Goal: Find contact information: Find contact information

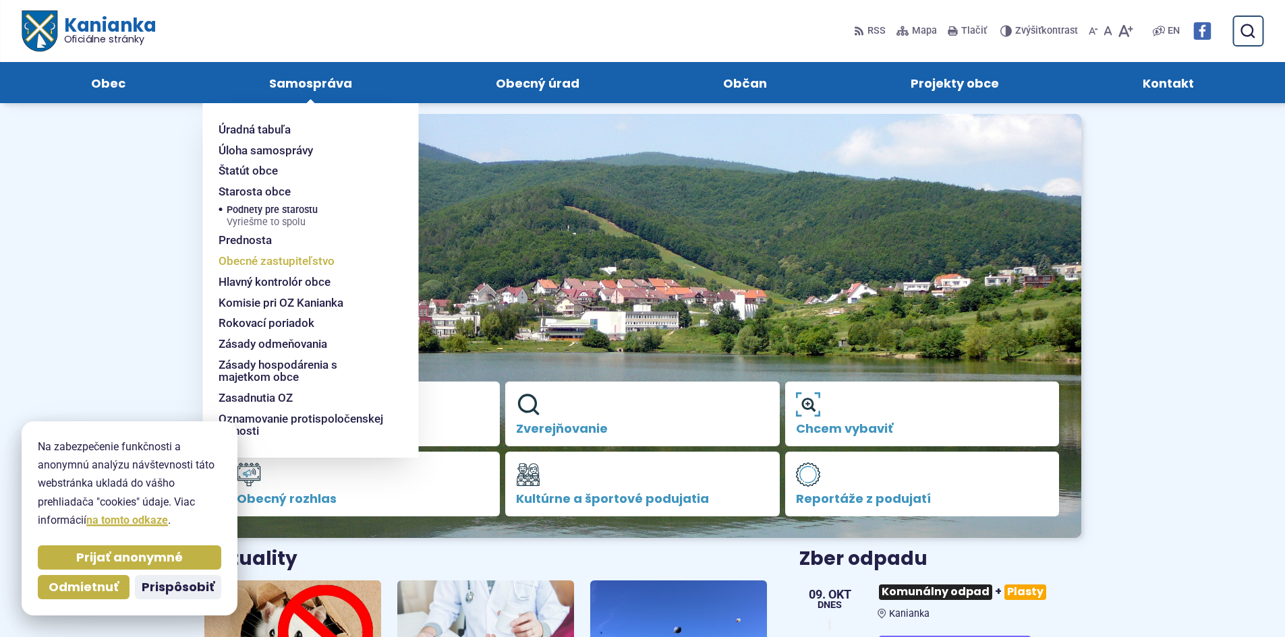
click at [268, 254] on span "Obecné zastupiteľstvo" at bounding box center [277, 261] width 116 height 21
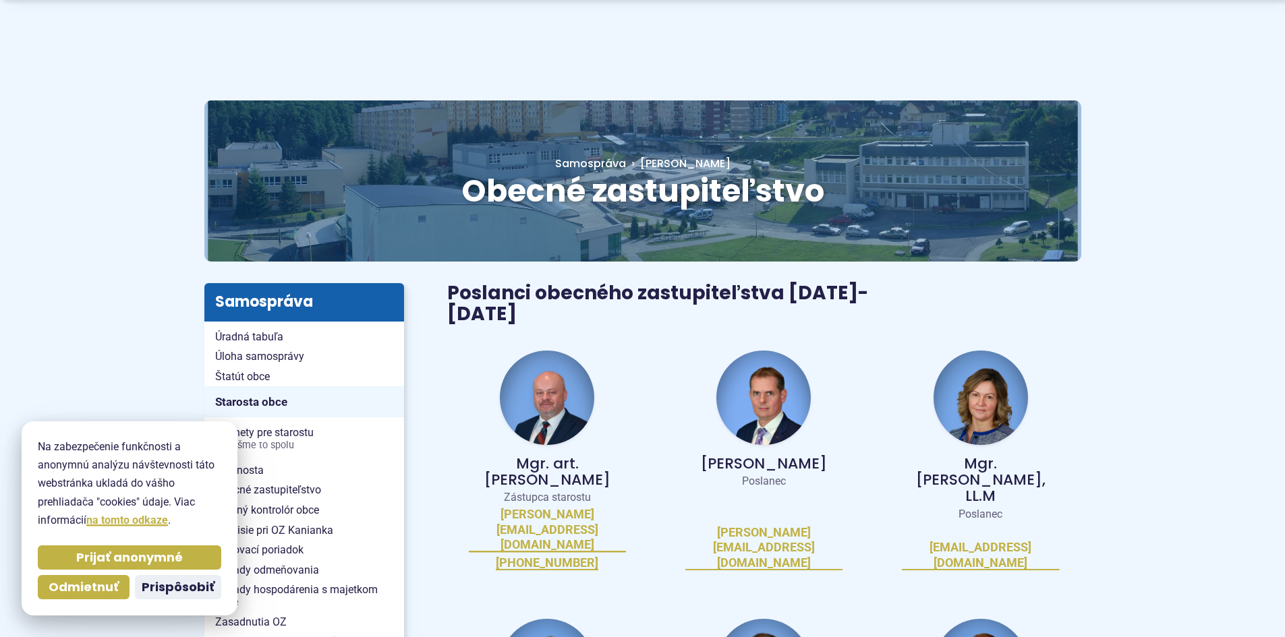
scroll to position [67, 0]
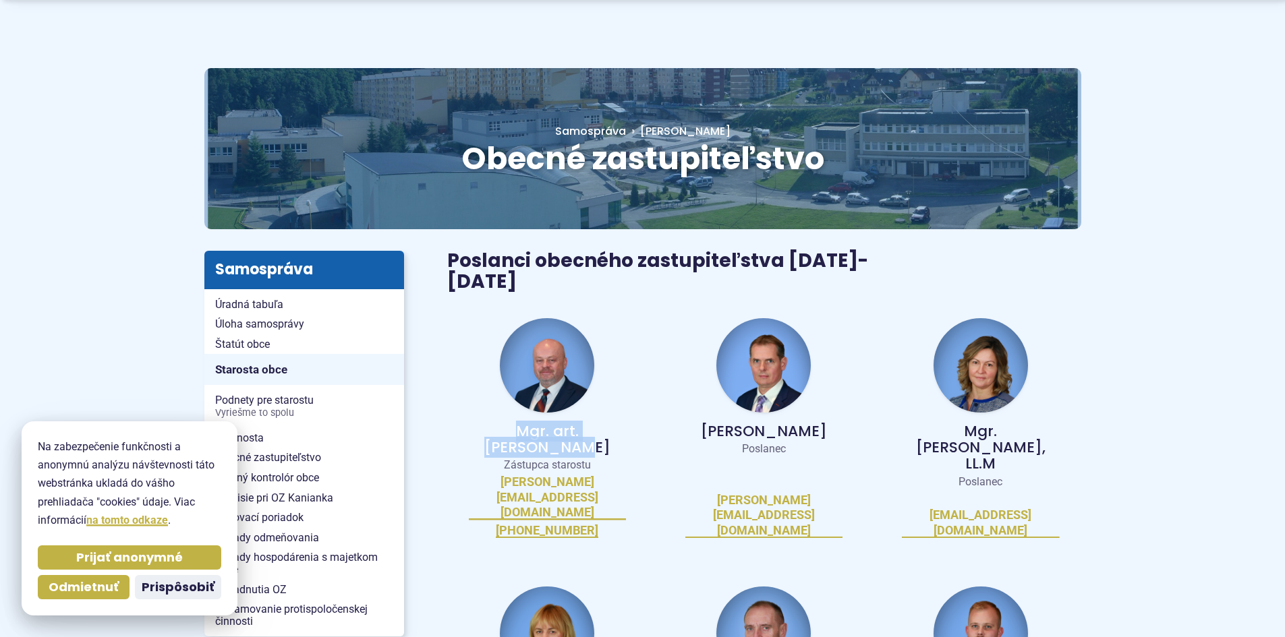
drag, startPoint x: 475, startPoint y: 408, endPoint x: 622, endPoint y: 407, distance: 146.4
click at [622, 424] on p "Mgr. art. [PERSON_NAME]" at bounding box center [547, 440] width 157 height 32
copy p "Mgr. art. [PERSON_NAME]"
drag, startPoint x: 720, startPoint y: 409, endPoint x: 808, endPoint y: 409, distance: 88.4
click at [808, 424] on p "[PERSON_NAME]" at bounding box center [763, 432] width 157 height 16
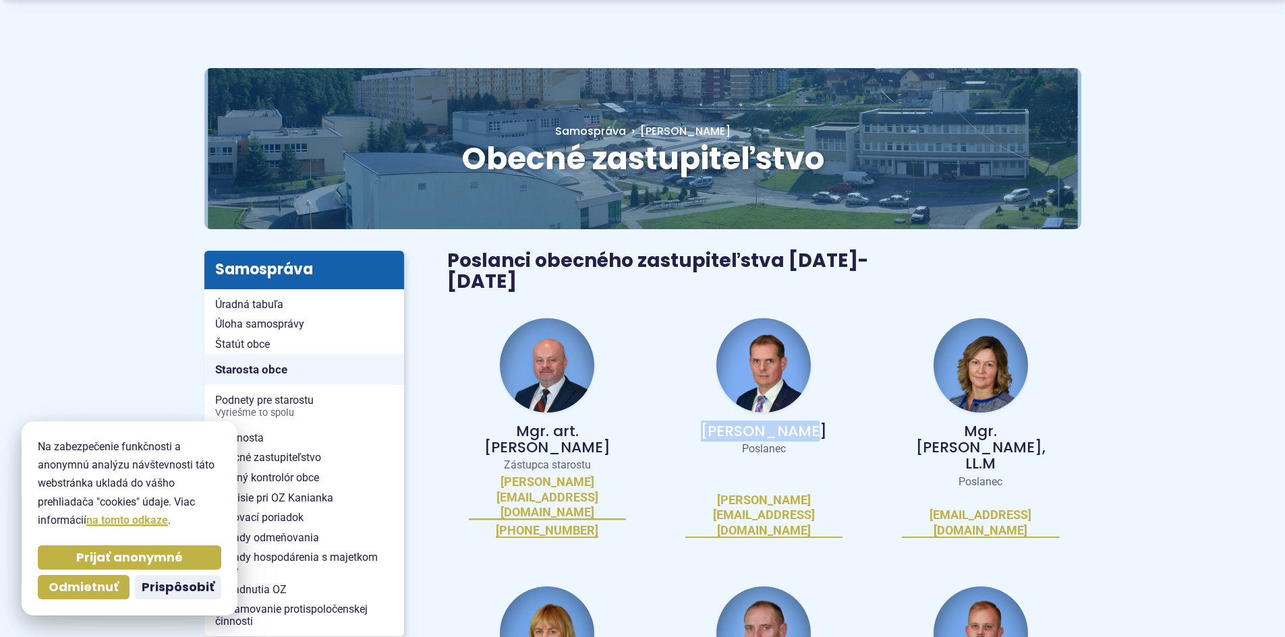
copy p "[PERSON_NAME]"
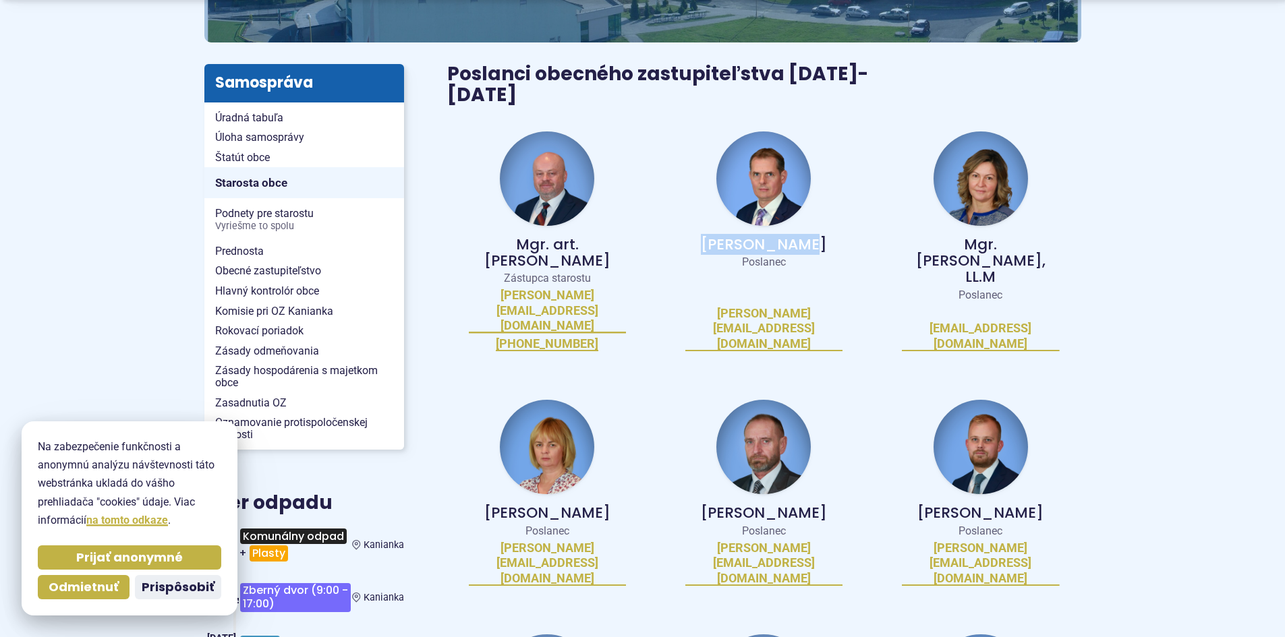
scroll to position [270, 0]
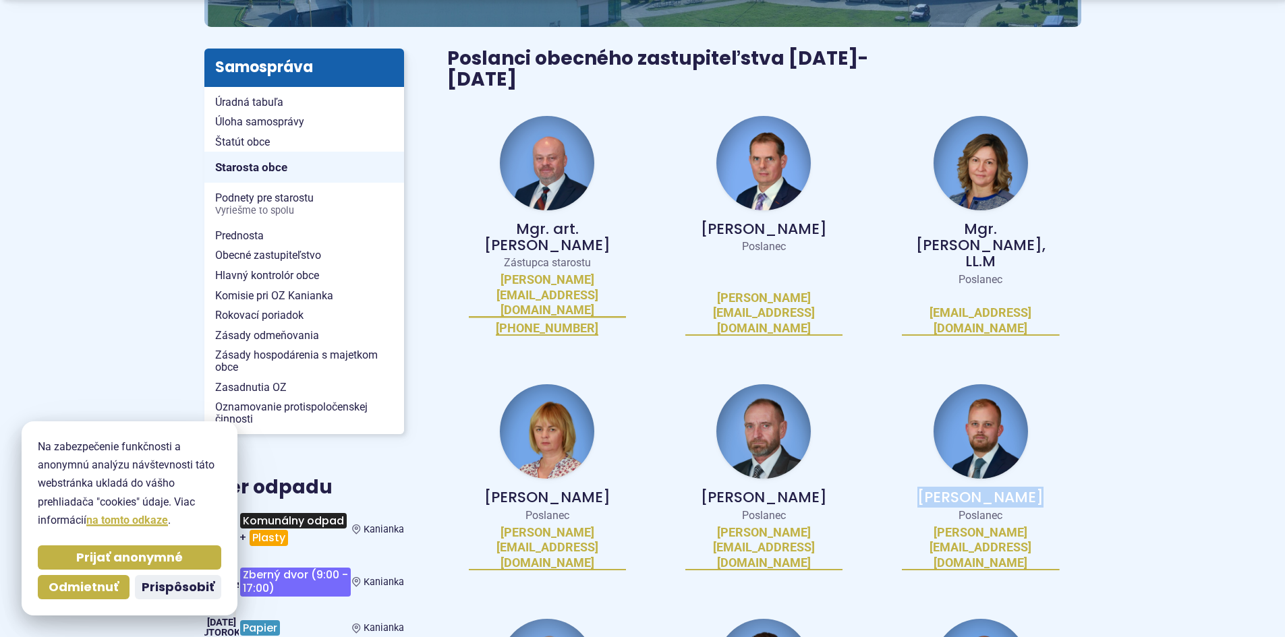
drag, startPoint x: 933, startPoint y: 427, endPoint x: 1033, endPoint y: 436, distance: 100.3
click at [1033, 490] on p "[PERSON_NAME]" at bounding box center [980, 498] width 157 height 16
copy p "[PERSON_NAME]"
drag, startPoint x: 488, startPoint y: 242, endPoint x: 614, endPoint y: 254, distance: 126.7
click at [614, 254] on div "Mgr. art. [PERSON_NAME] Zástupca starostu [PERSON_NAME][EMAIL_ADDRESS][DOMAIN_N…" at bounding box center [547, 226] width 200 height 252
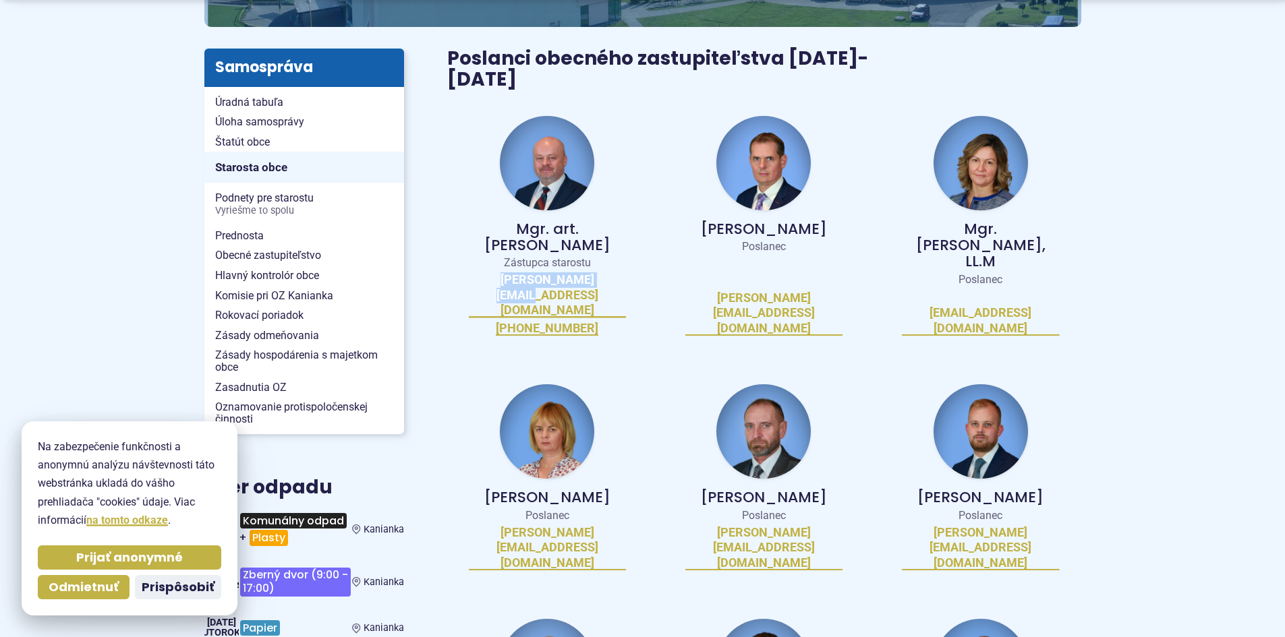
copy link "[PERSON_NAME][EMAIL_ADDRESS][DOMAIN_NAME]"
drag, startPoint x: 713, startPoint y: 261, endPoint x: 822, endPoint y: 266, distance: 109.4
click at [822, 266] on div "[PERSON_NAME] Poslanec [PERSON_NAME][EMAIL_ADDRESS][DOMAIN_NAME]" at bounding box center [764, 226] width 200 height 252
copy link "[PERSON_NAME][EMAIL_ADDRESS][DOMAIN_NAME]"
drag, startPoint x: 919, startPoint y: 468, endPoint x: 1049, endPoint y: 466, distance: 130.9
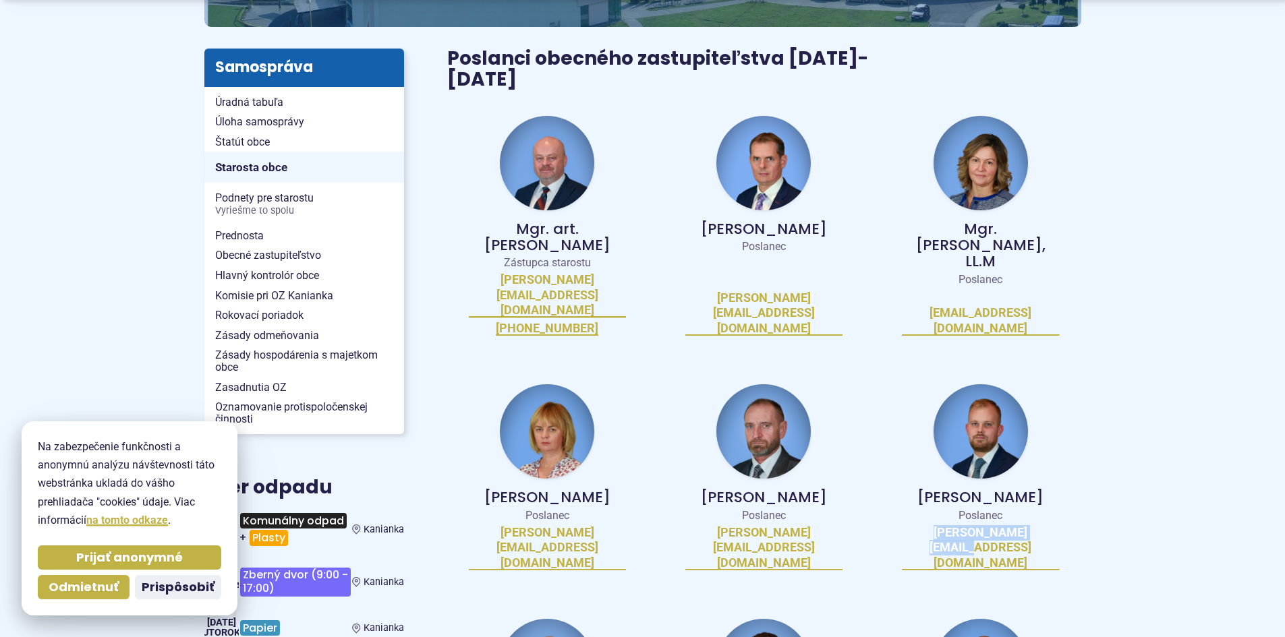
click at [1049, 466] on div "[PERSON_NAME] Poslanec [PERSON_NAME][EMAIL_ADDRESS][DOMAIN_NAME]" at bounding box center [980, 477] width 200 height 219
copy link "[PERSON_NAME][EMAIL_ADDRESS][DOMAIN_NAME]"
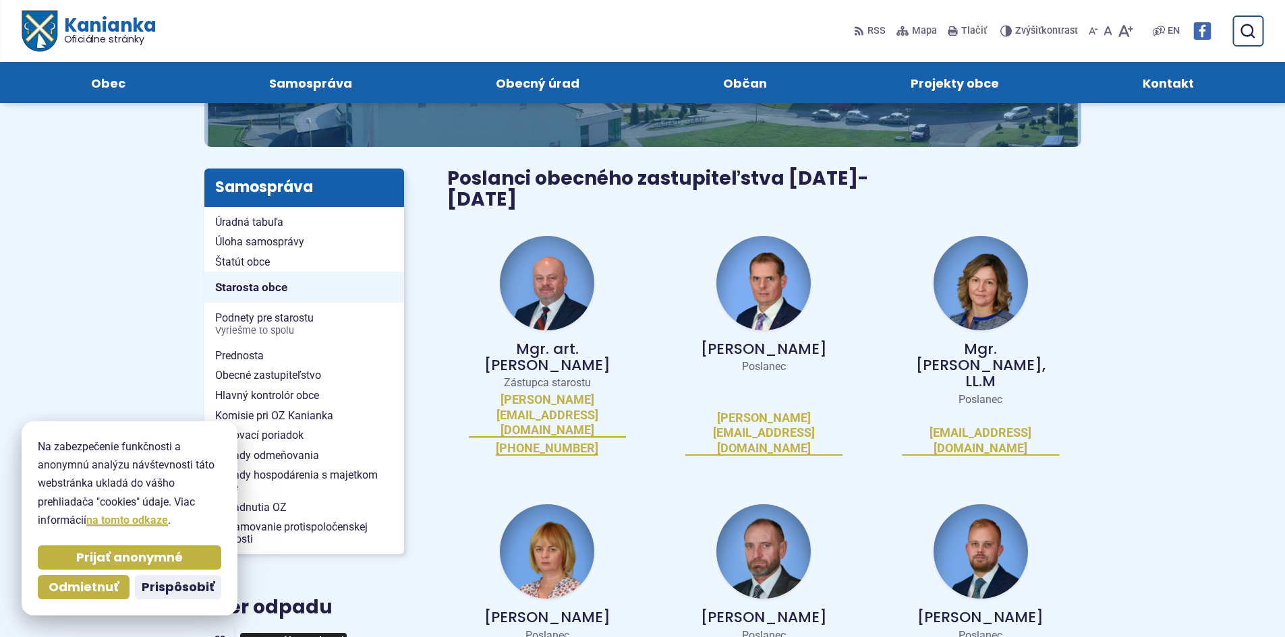
scroll to position [0, 0]
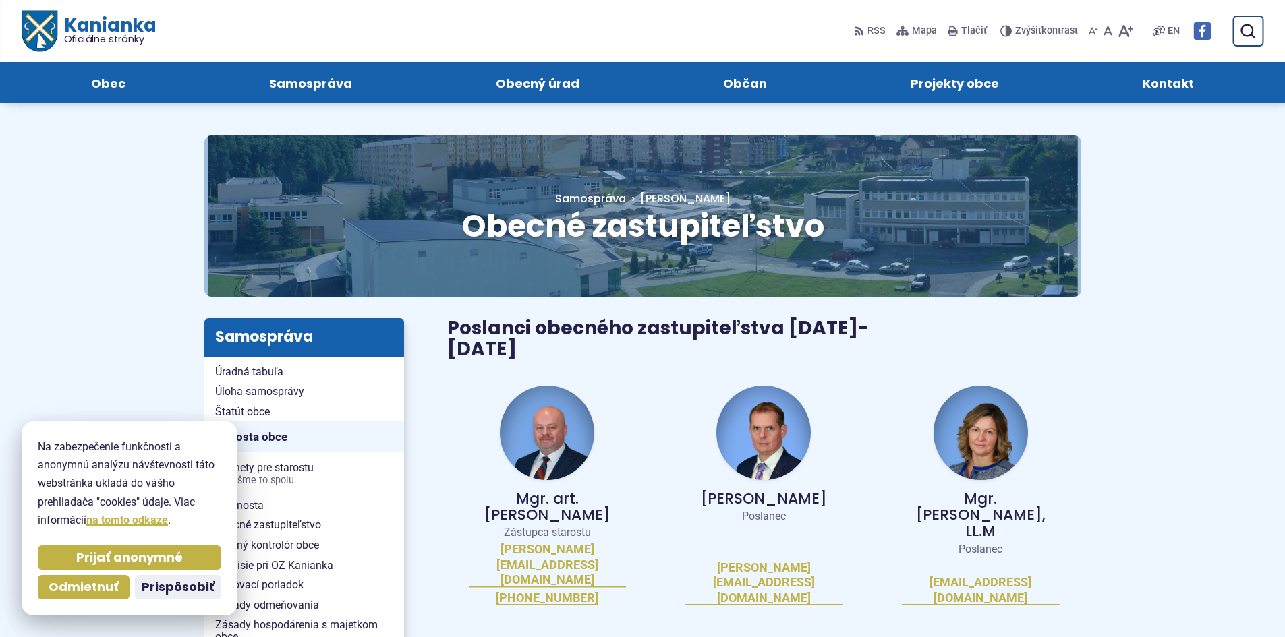
click at [142, 558] on span "Prijať anonymné" at bounding box center [129, 558] width 107 height 16
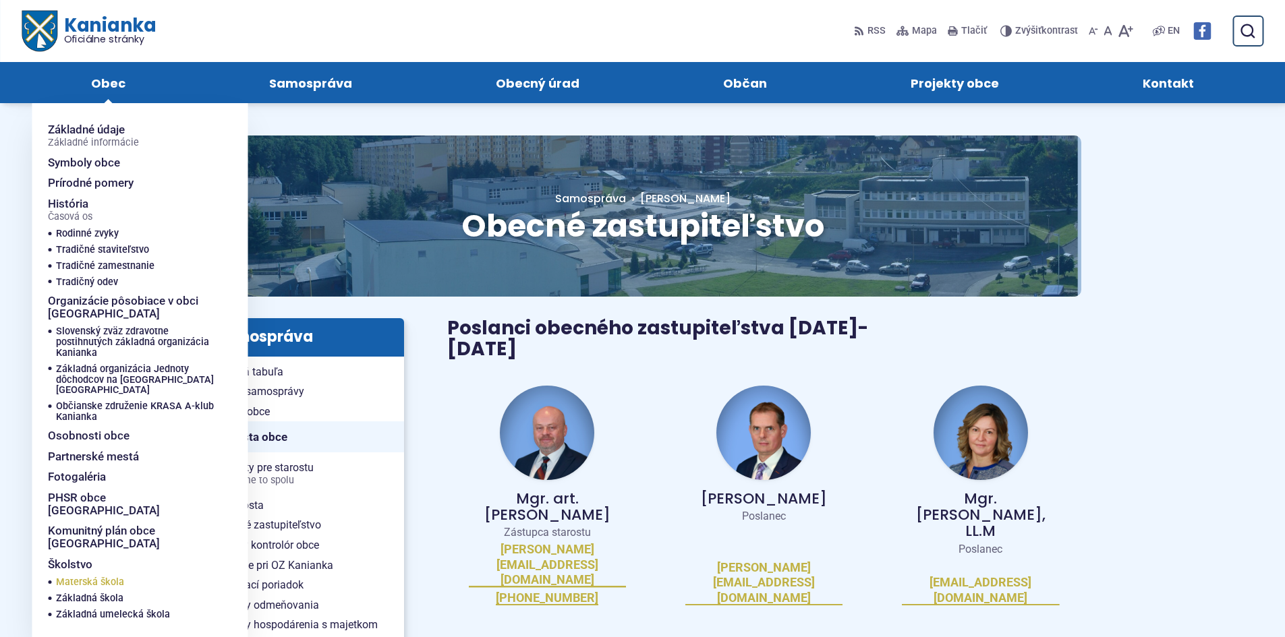
click at [82, 575] on span "Materská škola" at bounding box center [90, 583] width 68 height 16
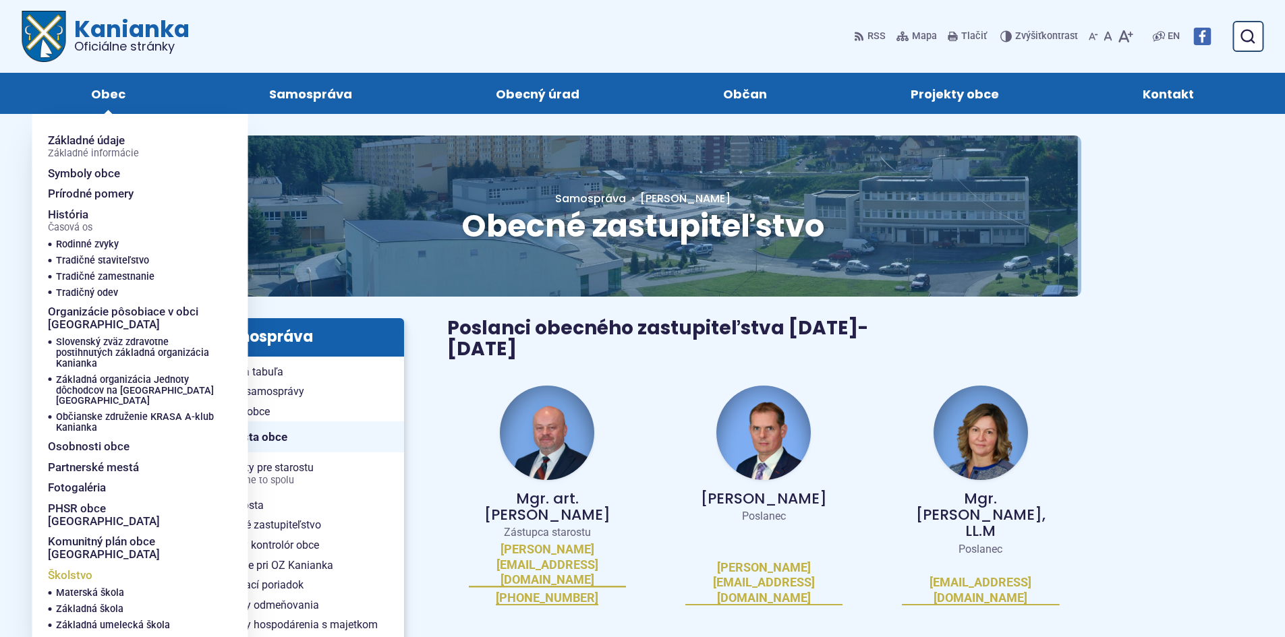
click at [72, 565] on span "Školstvo" at bounding box center [70, 575] width 45 height 21
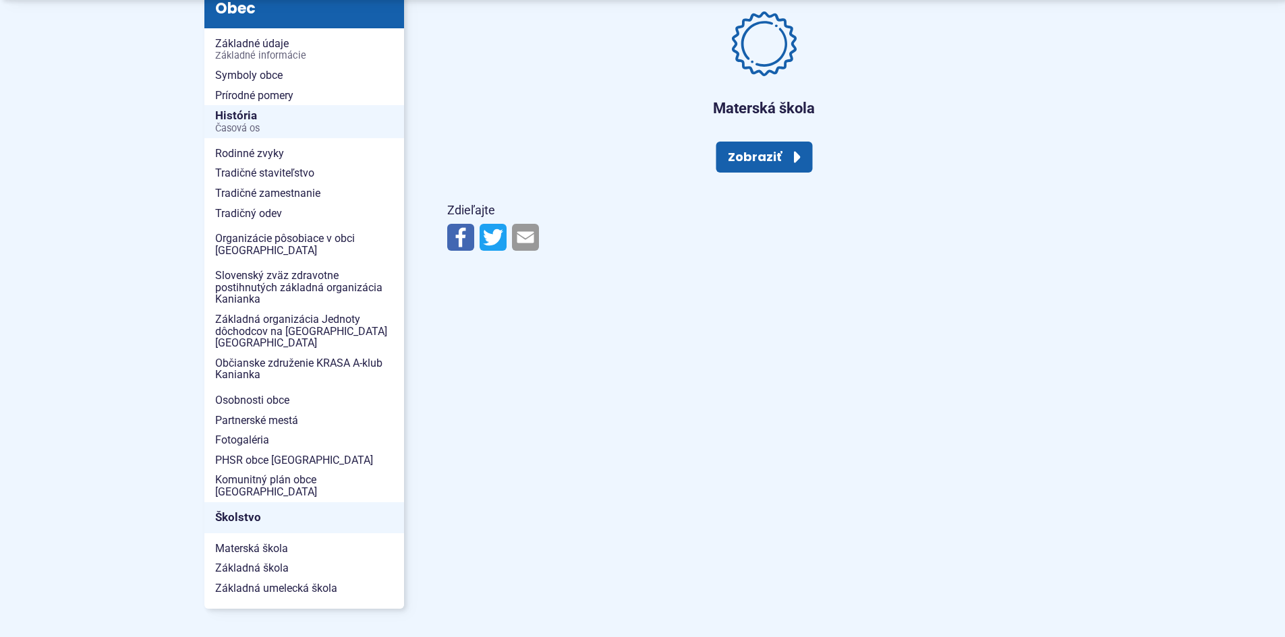
scroll to position [405, 0]
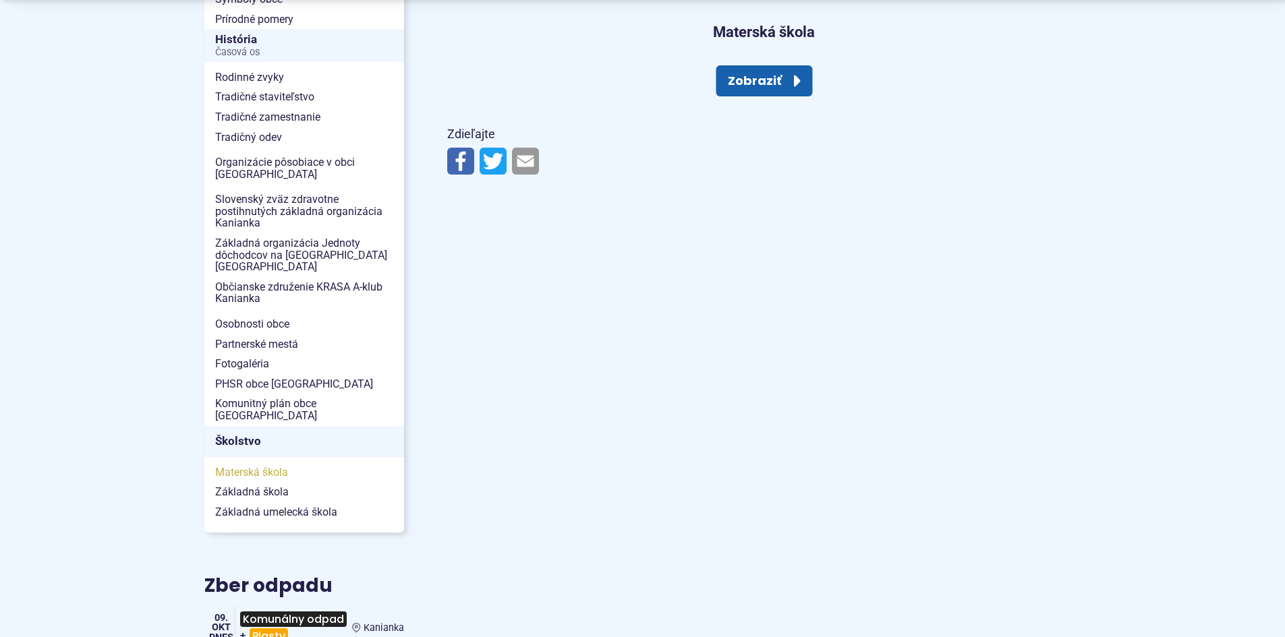
click at [271, 463] on span "Materská škola" at bounding box center [304, 473] width 178 height 20
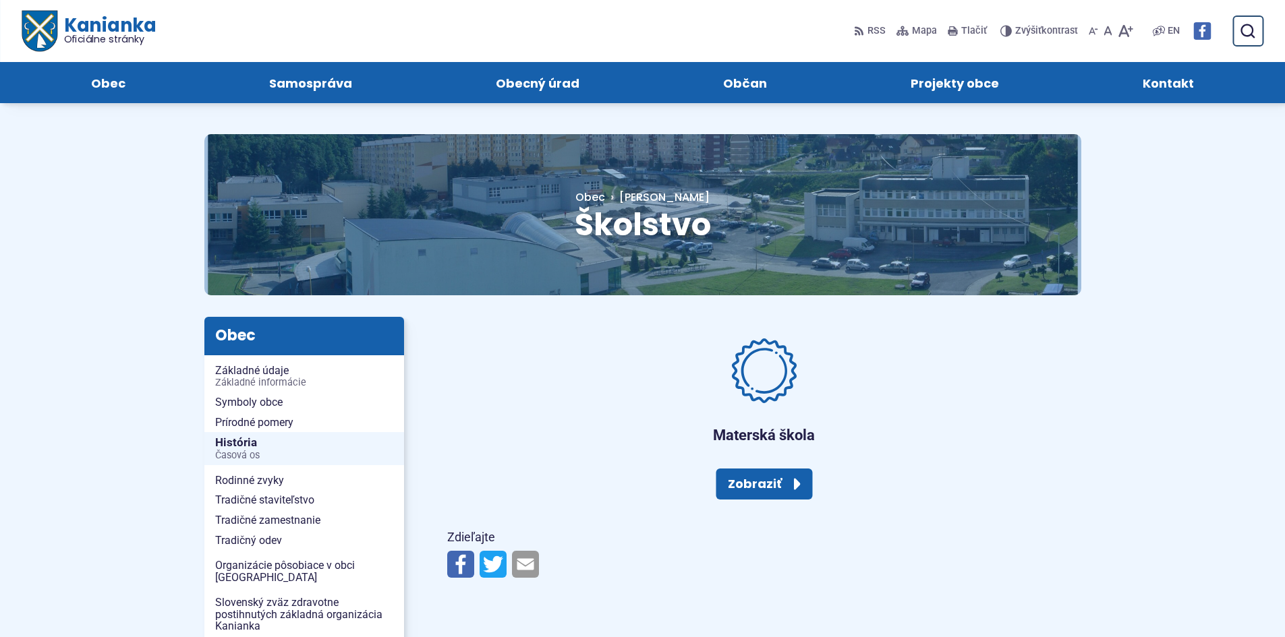
scroll to position [0, 0]
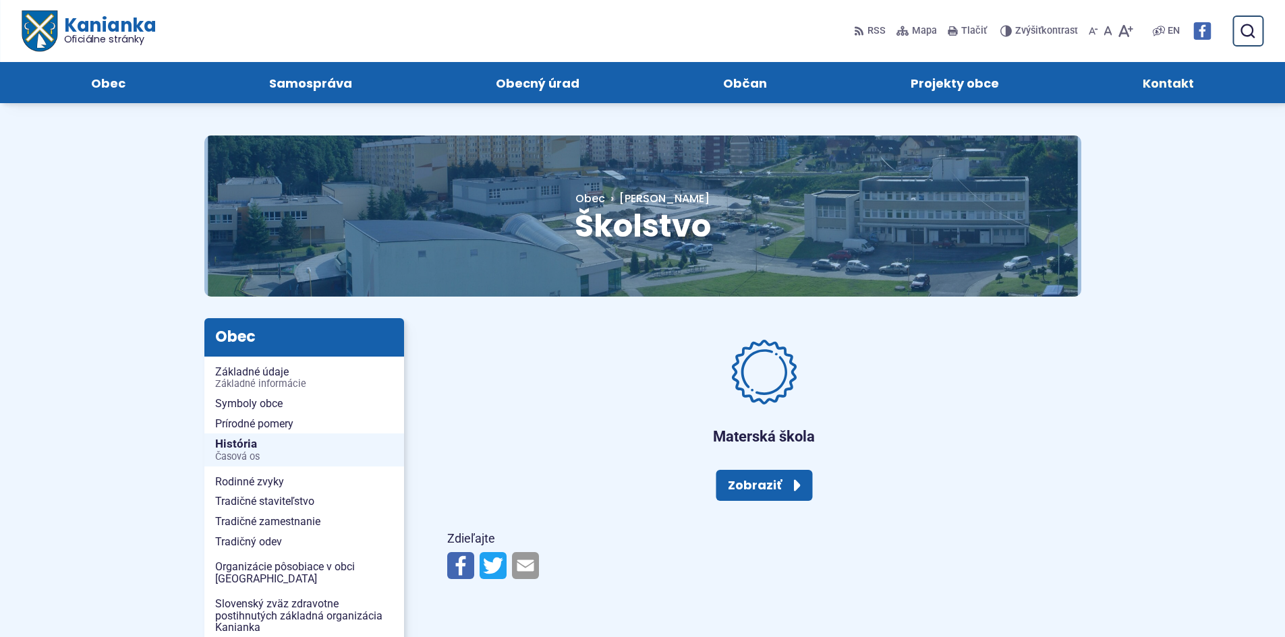
click at [1153, 76] on span "Kontakt" at bounding box center [1167, 82] width 51 height 41
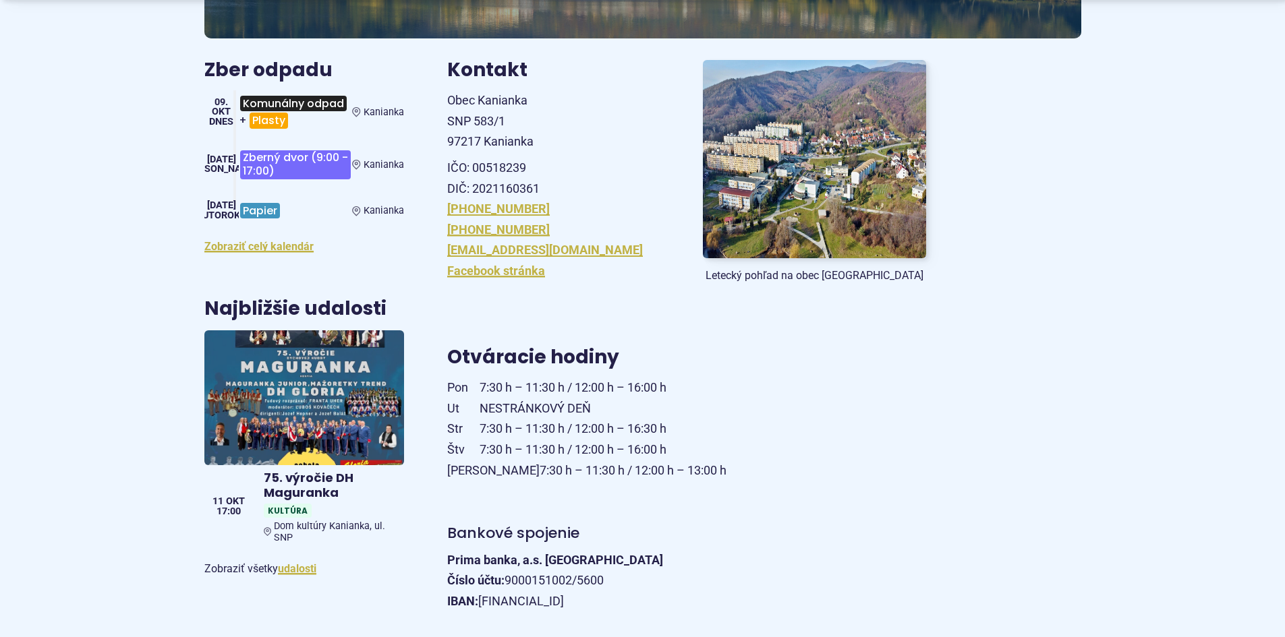
scroll to position [270, 0]
